Goal: Task Accomplishment & Management: Manage account settings

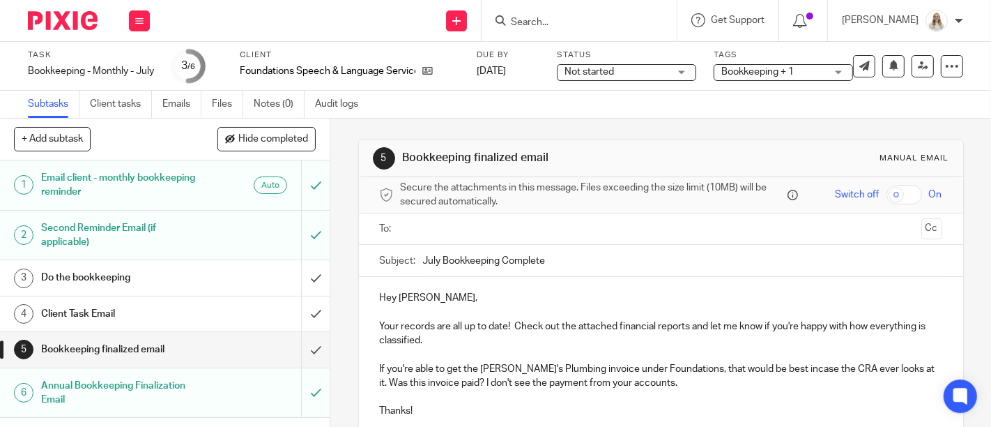
click at [143, 31] on div "Work Email Clients Team Reports Settings" at bounding box center [139, 20] width 49 height 41
click at [135, 61] on link "Work" at bounding box center [133, 65] width 24 height 10
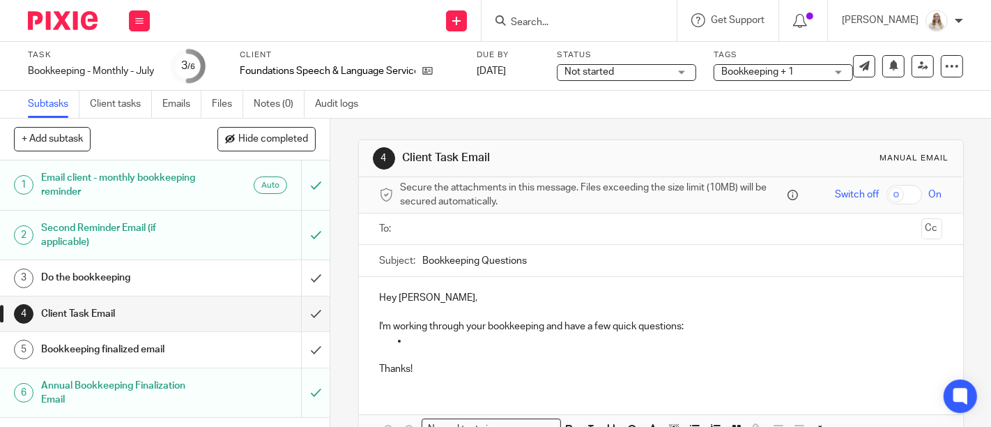
click at [186, 278] on h1 "Do the bookkeeping" at bounding box center [123, 277] width 164 height 21
click at [138, 29] on button at bounding box center [139, 20] width 21 height 21
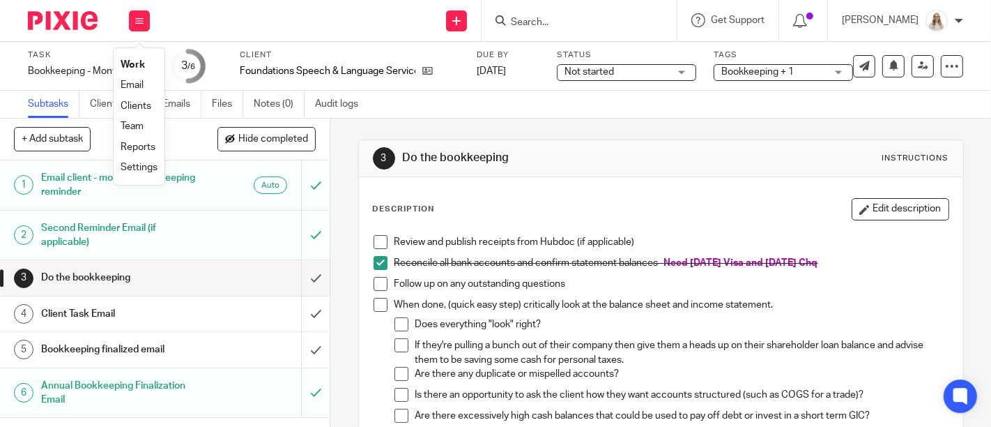
drag, startPoint x: 133, startPoint y: 70, endPoint x: 412, endPoint y: 39, distance: 280.5
click at [412, 39] on div "Send new email Create task Add client Request signature Get Support Contact via…" at bounding box center [577, 20] width 827 height 41
click at [138, 20] on icon at bounding box center [139, 21] width 8 height 8
click at [132, 71] on li "Work" at bounding box center [139, 65] width 37 height 20
click at [131, 64] on link "Work" at bounding box center [133, 65] width 24 height 10
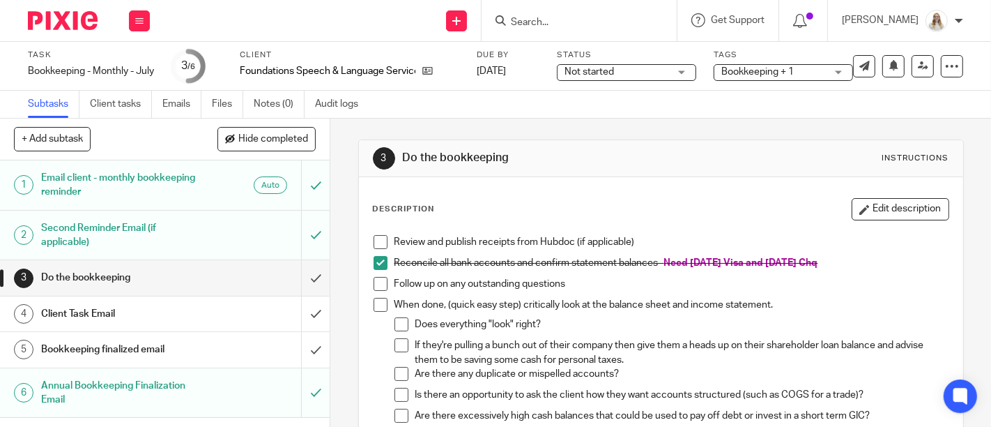
drag, startPoint x: 398, startPoint y: 19, endPoint x: 657, endPoint y: -89, distance: 280.3
click at [657, 0] on html "Work Email Clients Team Reports Work Email Clients Team Reports Settings Send n…" at bounding box center [495, 213] width 991 height 427
click at [328, 29] on div "Send new email Create task Add client Request signature Get Support Contact via…" at bounding box center [577, 20] width 827 height 41
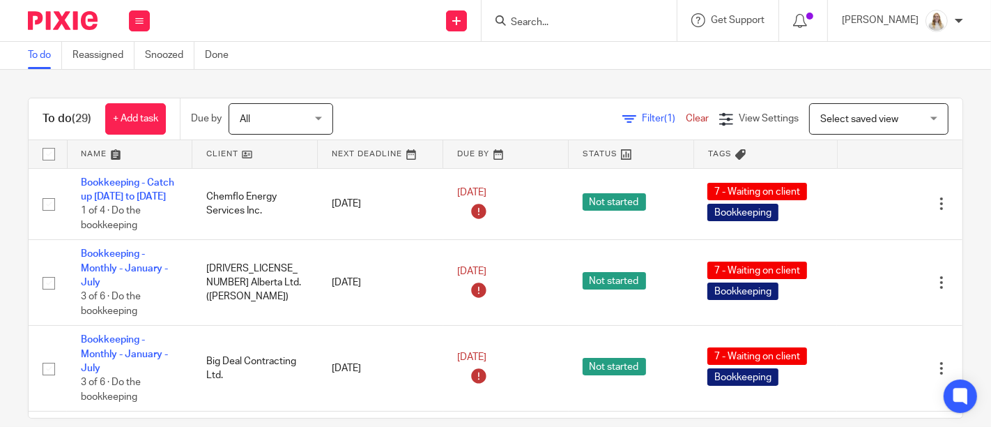
click at [121, 154] on link at bounding box center [130, 154] width 125 height 28
